Goal: Information Seeking & Learning: Learn about a topic

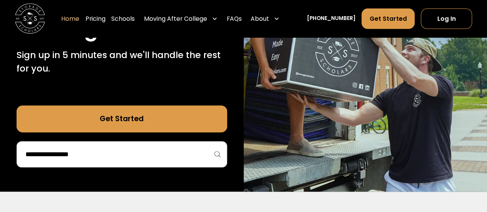
scroll to position [166, 0]
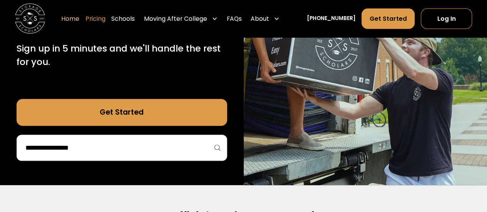
click at [106, 22] on link "Pricing" at bounding box center [95, 18] width 20 height 21
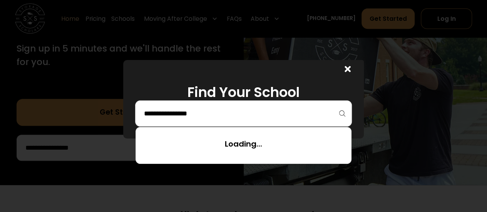
click at [256, 119] on input "search" at bounding box center [243, 113] width 201 height 13
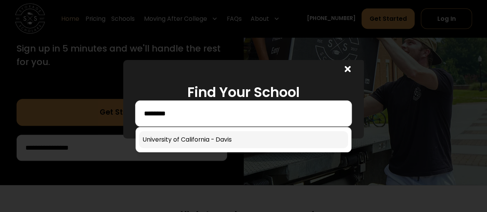
type input "********"
click at [242, 135] on link at bounding box center [243, 139] width 209 height 17
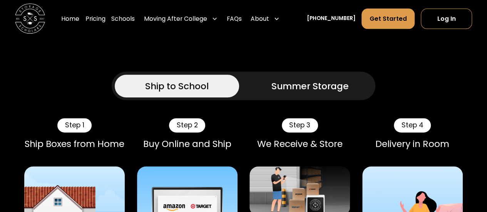
scroll to position [438, 0]
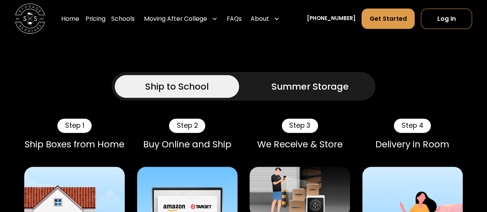
click at [328, 84] on div "Summer Storage" at bounding box center [310, 86] width 77 height 13
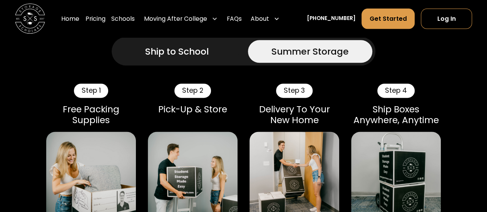
scroll to position [474, 0]
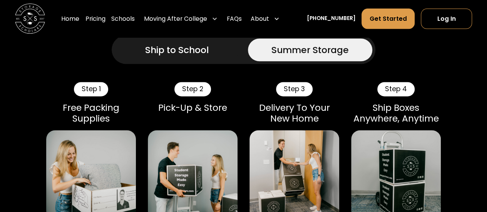
click at [188, 49] on div "Ship to School" at bounding box center [177, 49] width 64 height 13
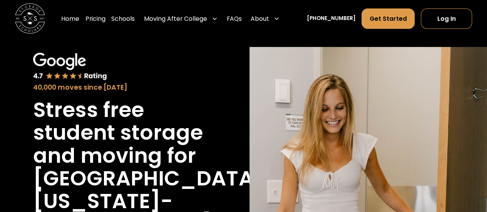
scroll to position [0, 0]
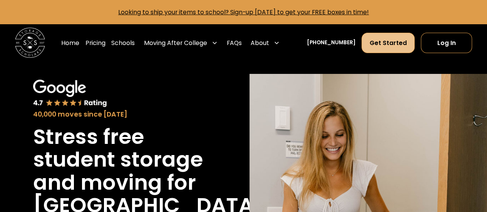
click at [399, 44] on link "Get Started" at bounding box center [388, 43] width 53 height 20
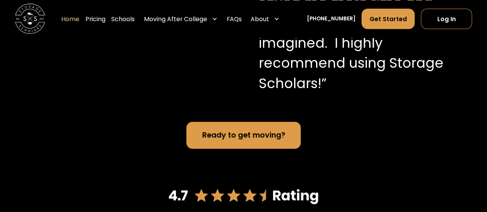
scroll to position [873, 0]
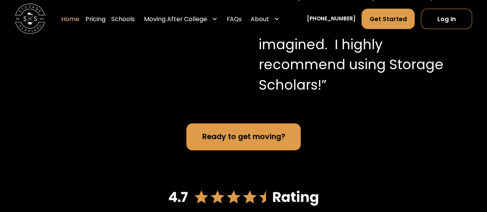
click at [260, 142] on div "Ready to get moving?" at bounding box center [243, 136] width 83 height 11
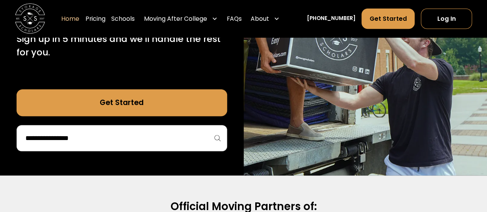
scroll to position [114, 0]
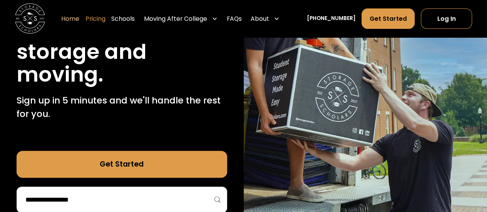
click at [106, 21] on link "Pricing" at bounding box center [95, 18] width 20 height 21
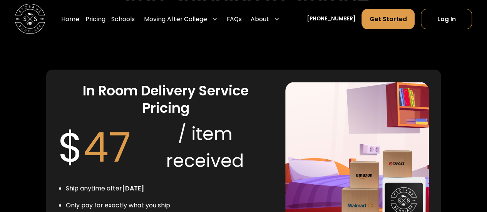
scroll to position [1356, 0]
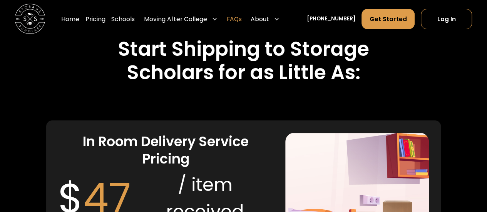
click at [242, 19] on link "FAQs" at bounding box center [234, 18] width 15 height 21
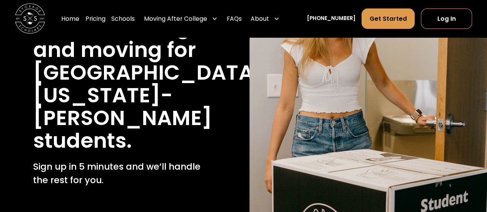
scroll to position [0, 0]
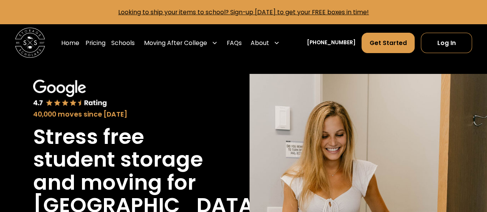
click at [96, 41] on div "Home Pricing Schools Moving After College Apartment Moving Local Moving Residen…" at bounding box center [171, 42] width 221 height 21
click at [101, 44] on link "Pricing" at bounding box center [95, 42] width 20 height 21
